Goal: Check status: Check status

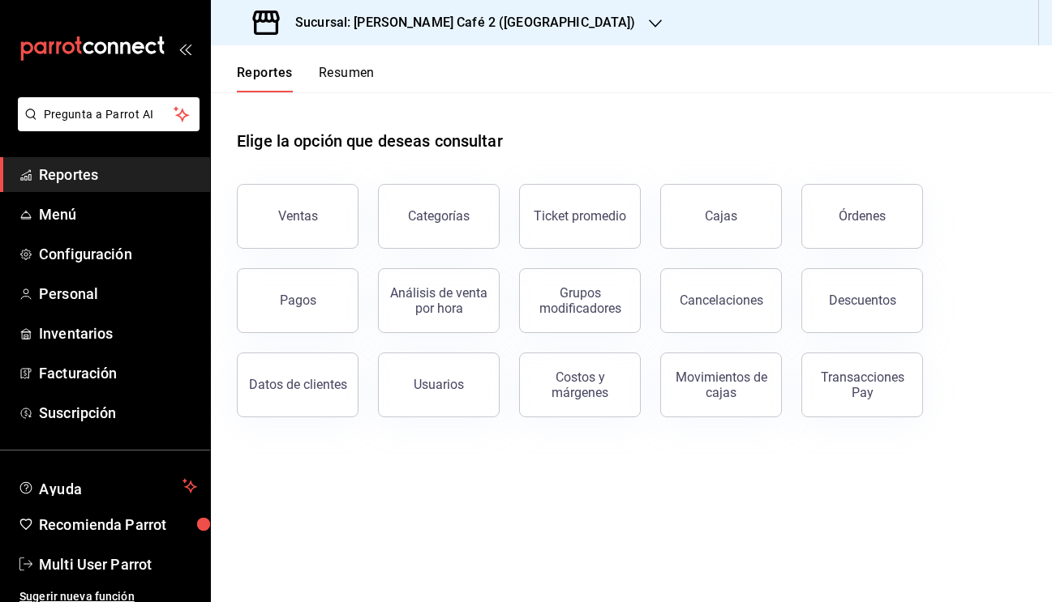
click at [335, 73] on button "Resumen" at bounding box center [347, 79] width 56 height 28
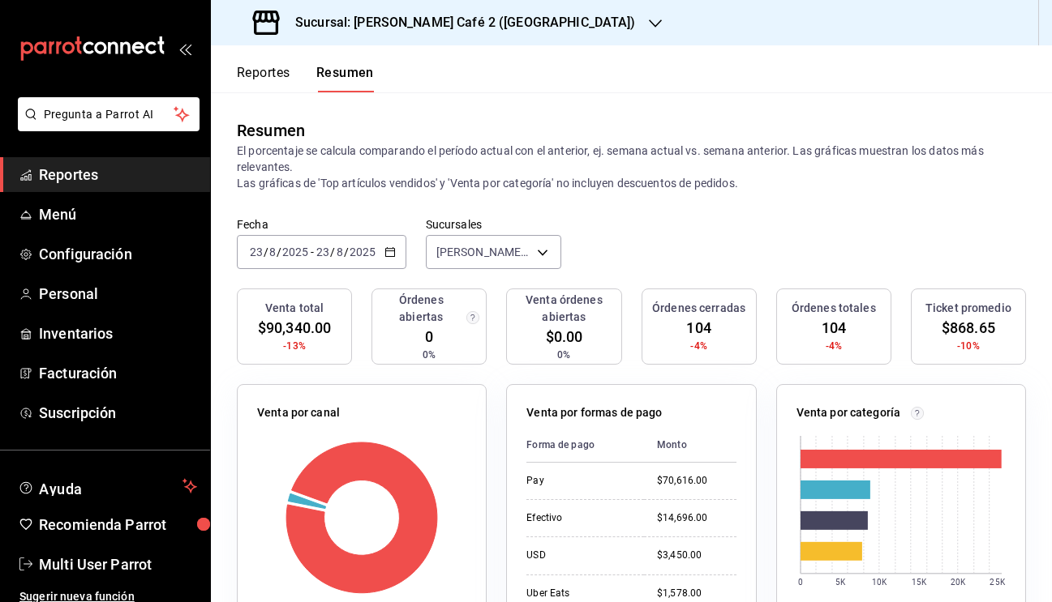
click at [468, 22] on h3 "Sucursal: Rocco Café 2 (CANTABRIA)" at bounding box center [458, 22] width 353 height 19
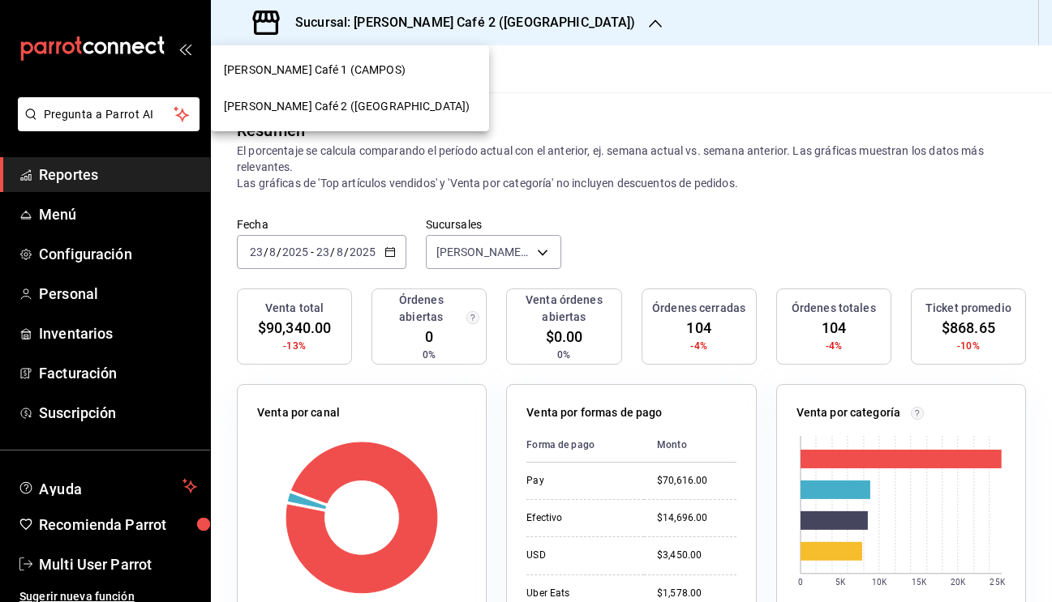
click at [350, 75] on div "Rocco Café 1 (CAMPOS)" at bounding box center [350, 70] width 252 height 17
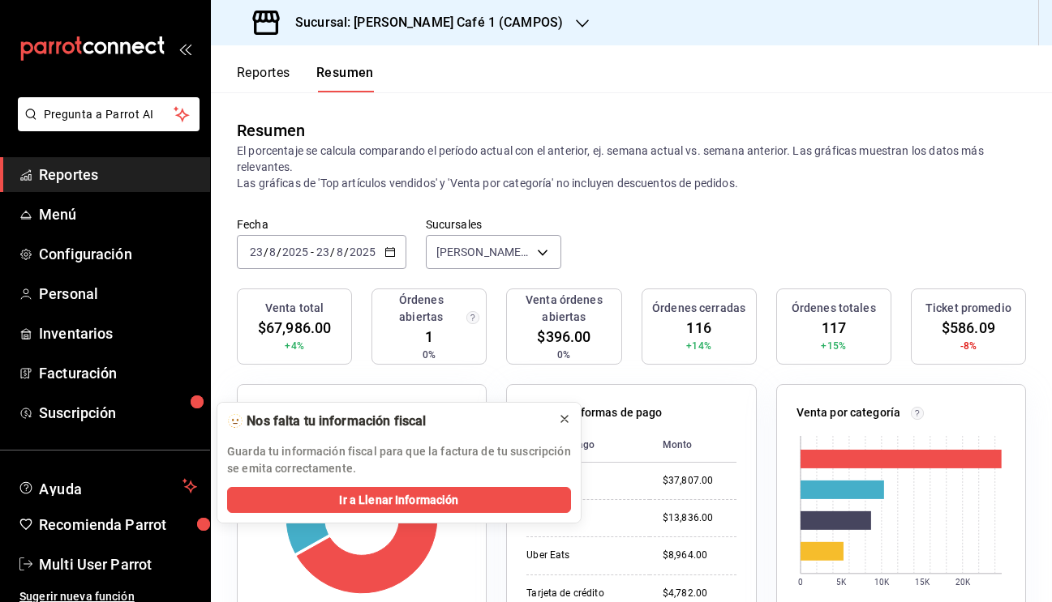
click at [568, 421] on icon at bounding box center [564, 419] width 13 height 13
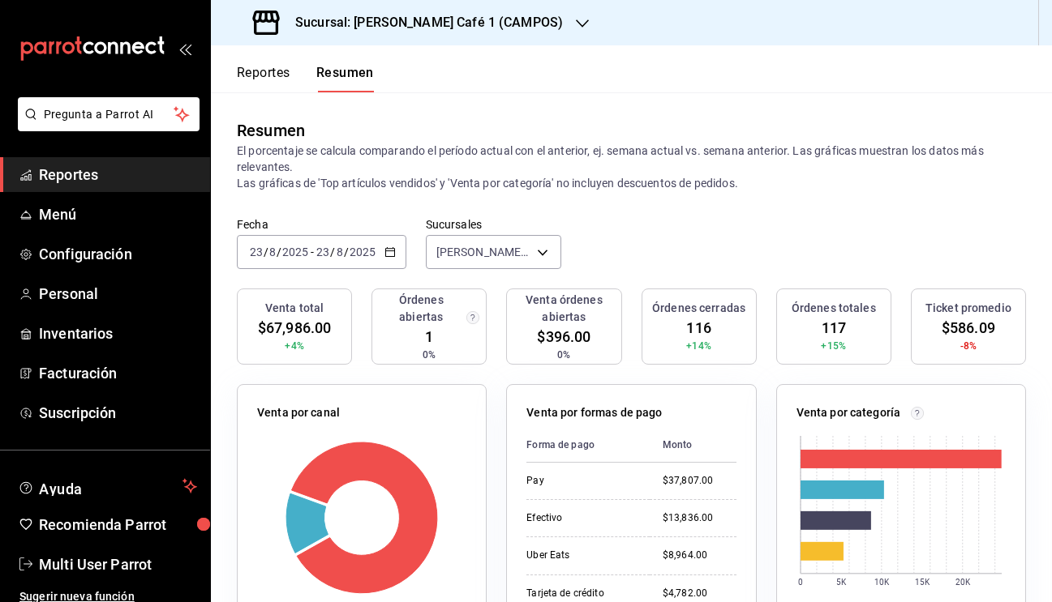
click at [358, 259] on div "2025-08-23 23 / 8 / 2025 - 2025-08-23 23 / 8 / 2025" at bounding box center [321, 252] width 169 height 34
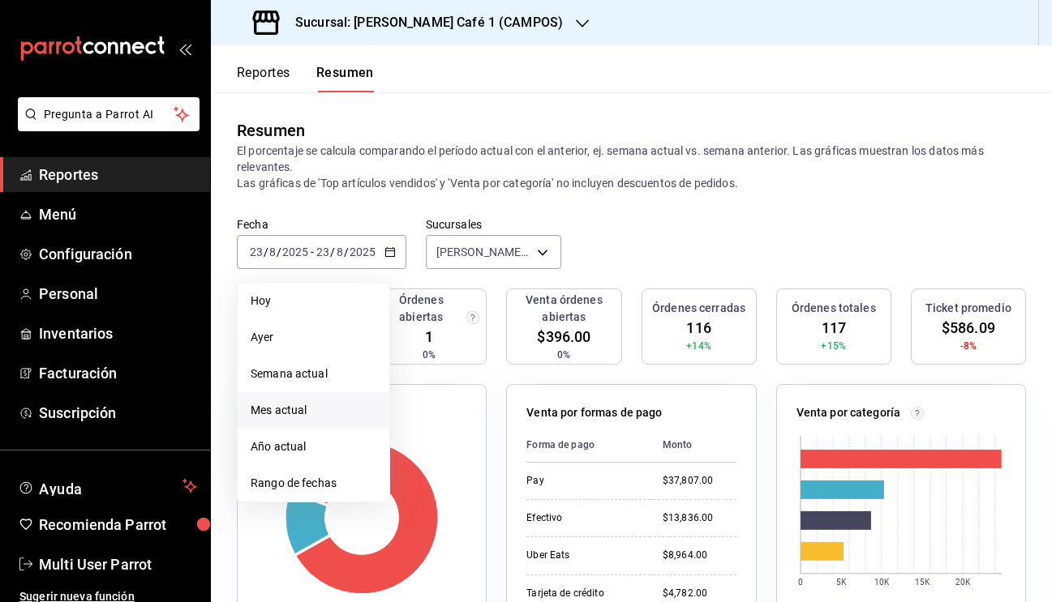
click at [300, 411] on span "Mes actual" at bounding box center [314, 410] width 126 height 17
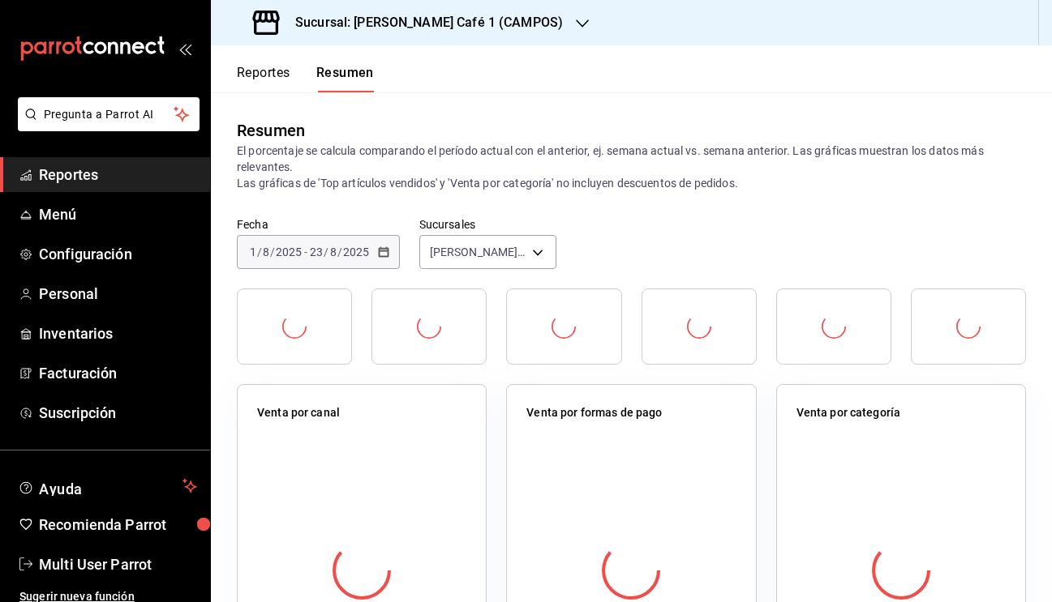
click at [684, 242] on div "Fecha 2025-08-01 1 / 8 / 2025 - 2025-08-23 23 / 8 / 2025 Sucursales Rocco Café …" at bounding box center [631, 252] width 841 height 71
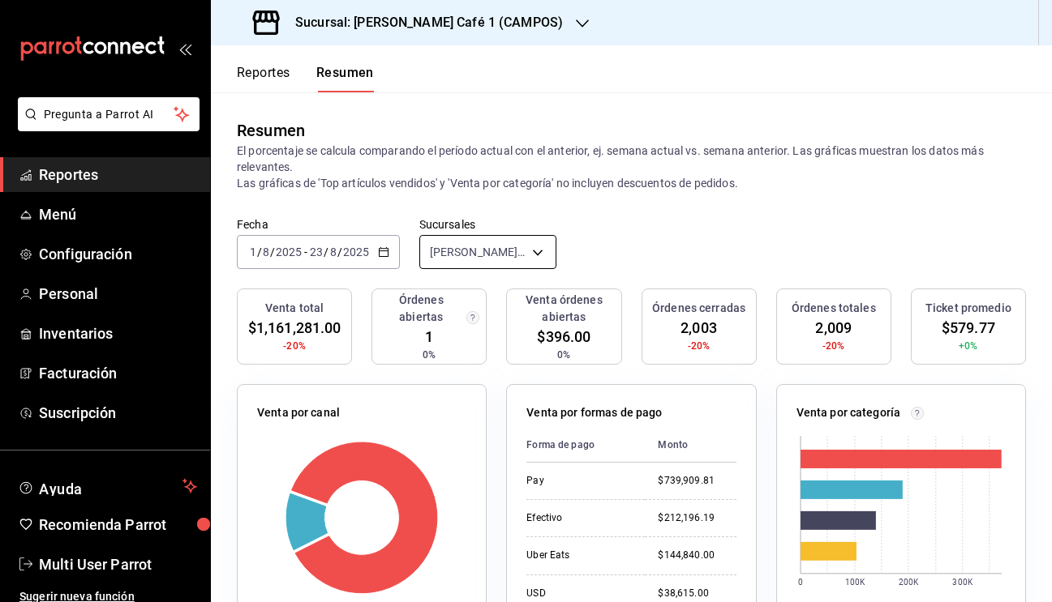
click at [529, 249] on body "Pregunta a Parrot AI Reportes Menú Configuración Personal Inventarios Facturaci…" at bounding box center [526, 301] width 1052 height 602
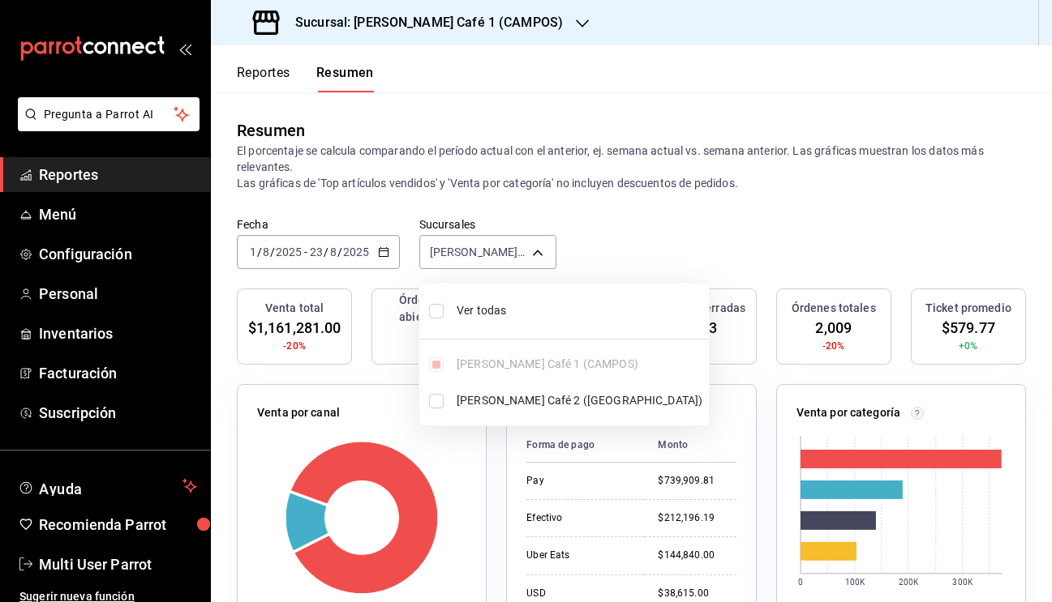
click at [434, 322] on li "Ver todas" at bounding box center [563, 310] width 289 height 43
type input "[object Object],[object Object]"
checkbox input "true"
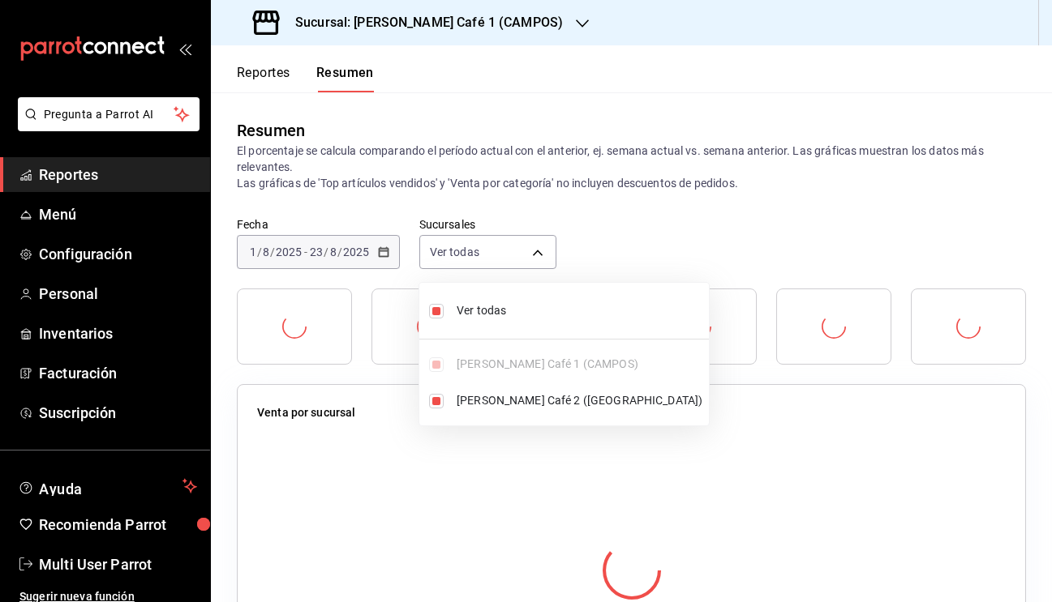
click at [662, 246] on div at bounding box center [526, 301] width 1052 height 602
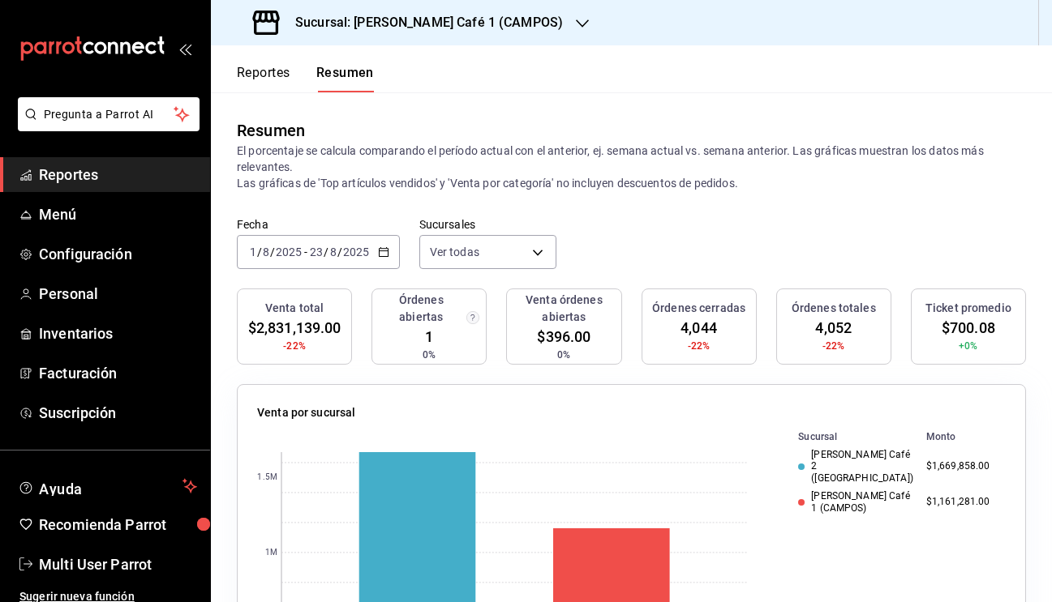
click at [461, 15] on h3 "Sucursal: Rocco Café 1 (CAMPOS)" at bounding box center [422, 22] width 281 height 19
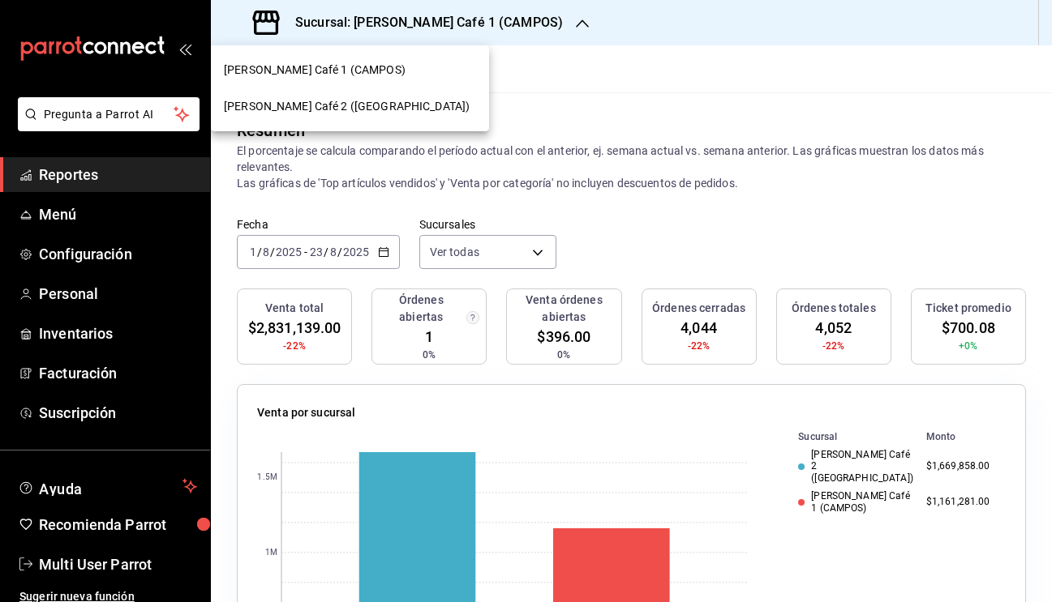
click at [353, 96] on div "Rocco Café 2 (CANTABRIA)" at bounding box center [350, 106] width 278 height 36
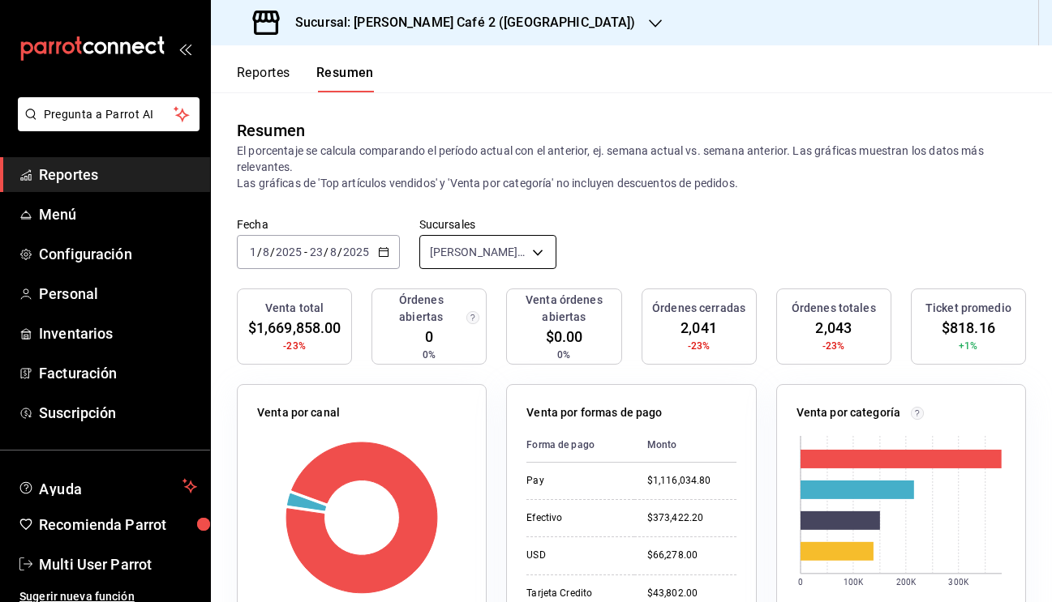
click at [470, 262] on body "Pregunta a Parrot AI Reportes Menú Configuración Personal Inventarios Facturaci…" at bounding box center [526, 301] width 1052 height 602
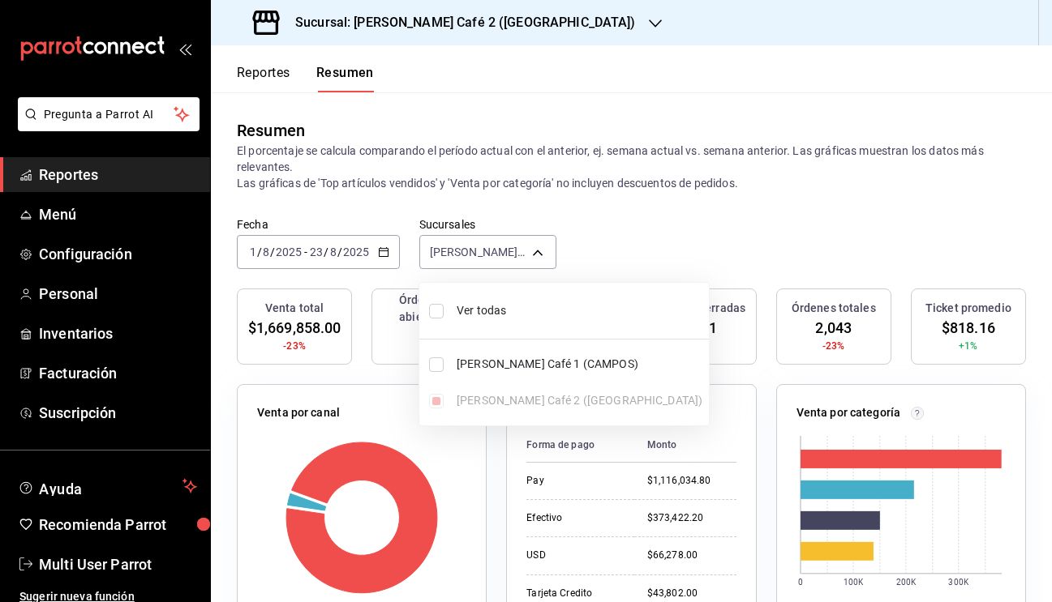
click at [442, 313] on input "checkbox" at bounding box center [436, 311] width 15 height 15
checkbox input "true"
type input "[object Object],[object Object]"
checkbox input "true"
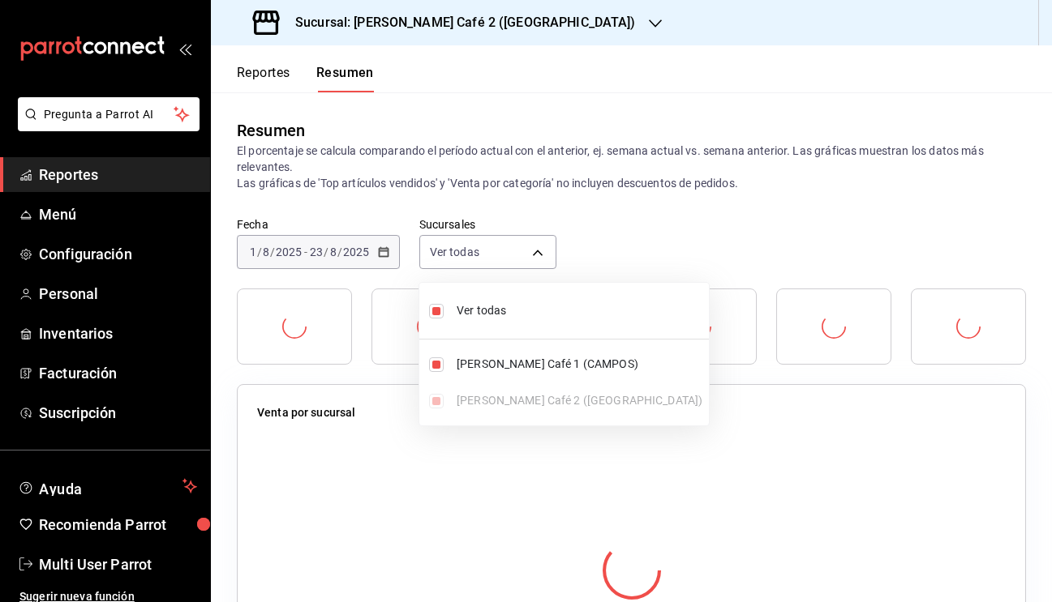
click at [666, 203] on div at bounding box center [526, 301] width 1052 height 602
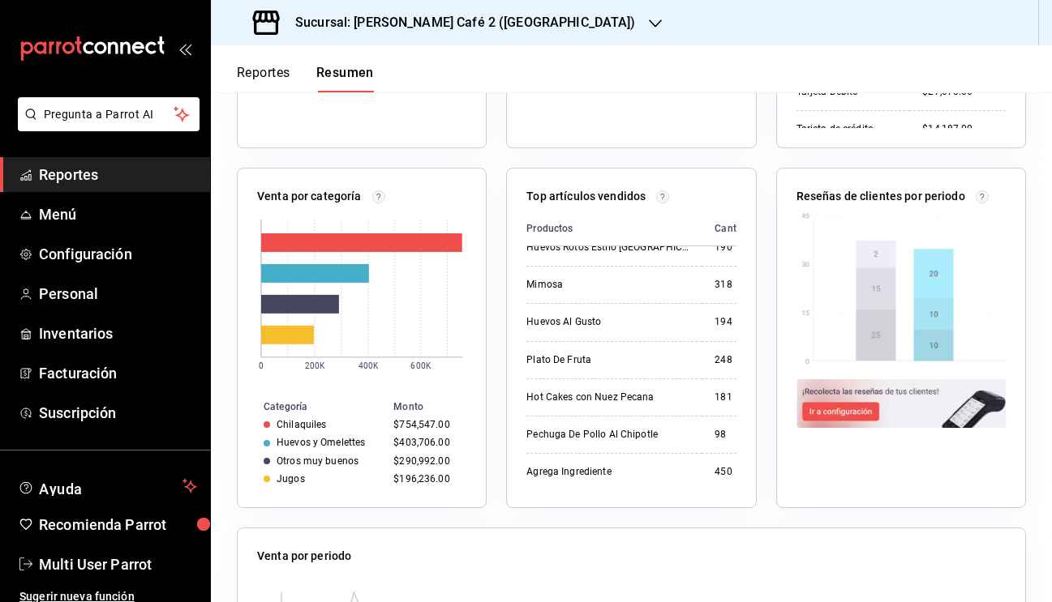
scroll to position [938, 0]
